Goal: Find specific page/section: Find specific page/section

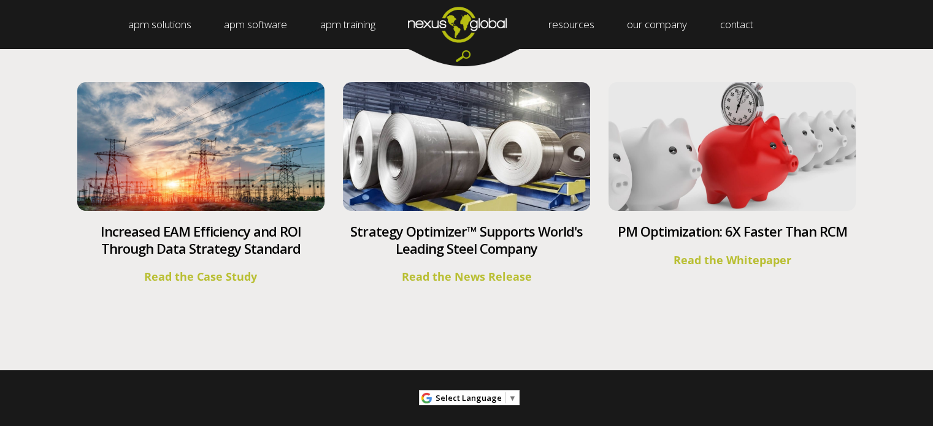
scroll to position [4683, 0]
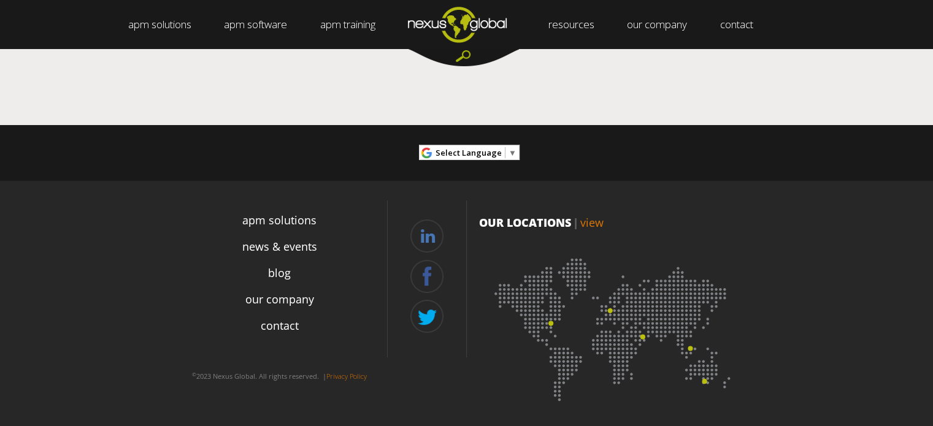
click at [550, 318] on img at bounding box center [614, 326] width 270 height 166
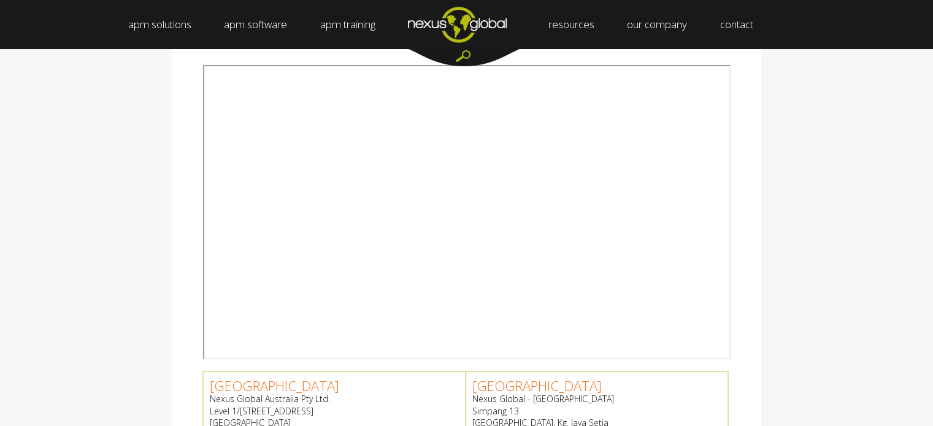
scroll to position [491, 0]
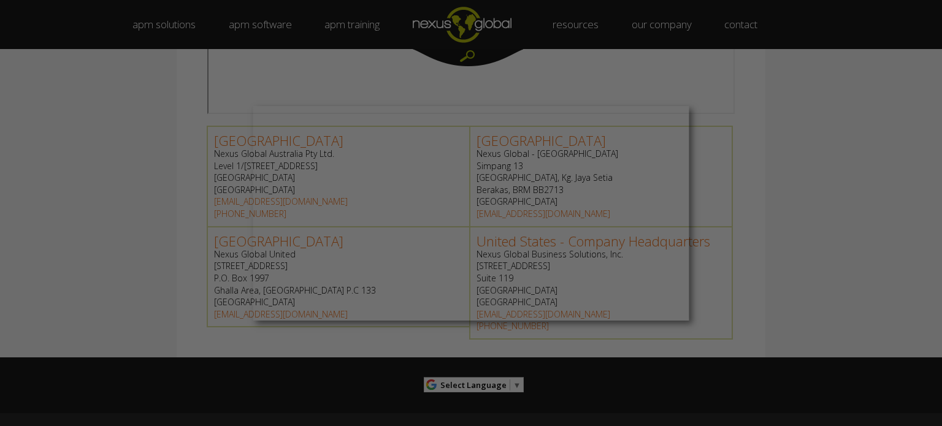
click at [441, 345] on div at bounding box center [476, 215] width 952 height 431
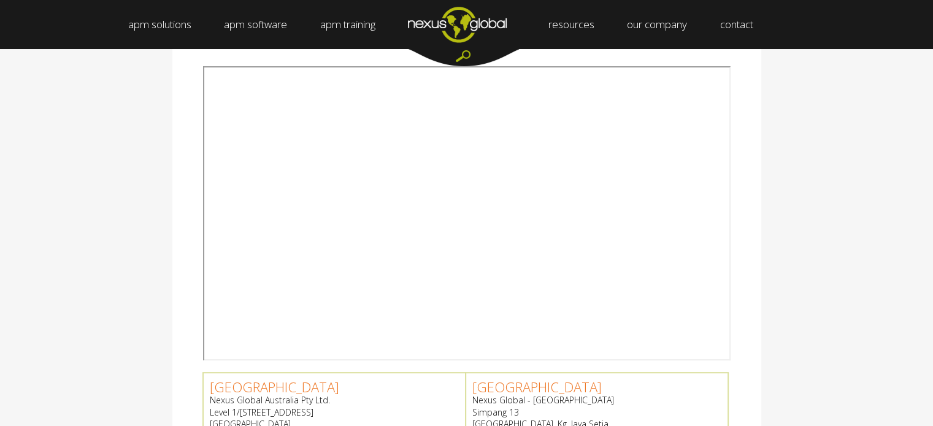
scroll to position [245, 0]
